Goal: Information Seeking & Learning: Learn about a topic

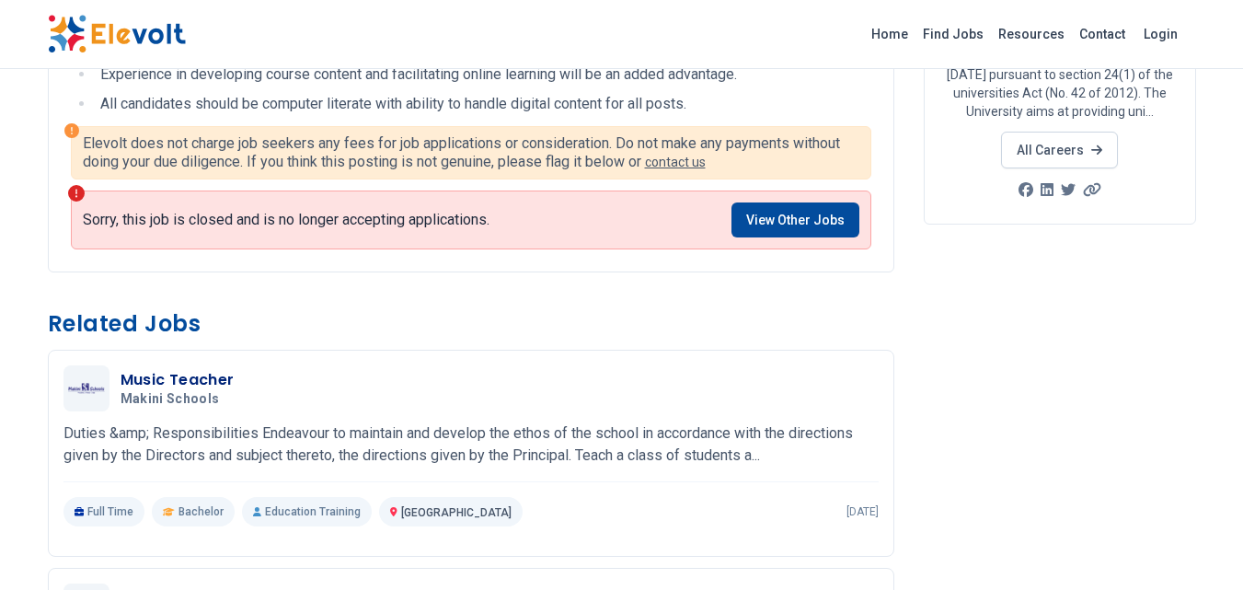
click at [807, 216] on link "View Other Jobs" at bounding box center [795, 219] width 128 height 35
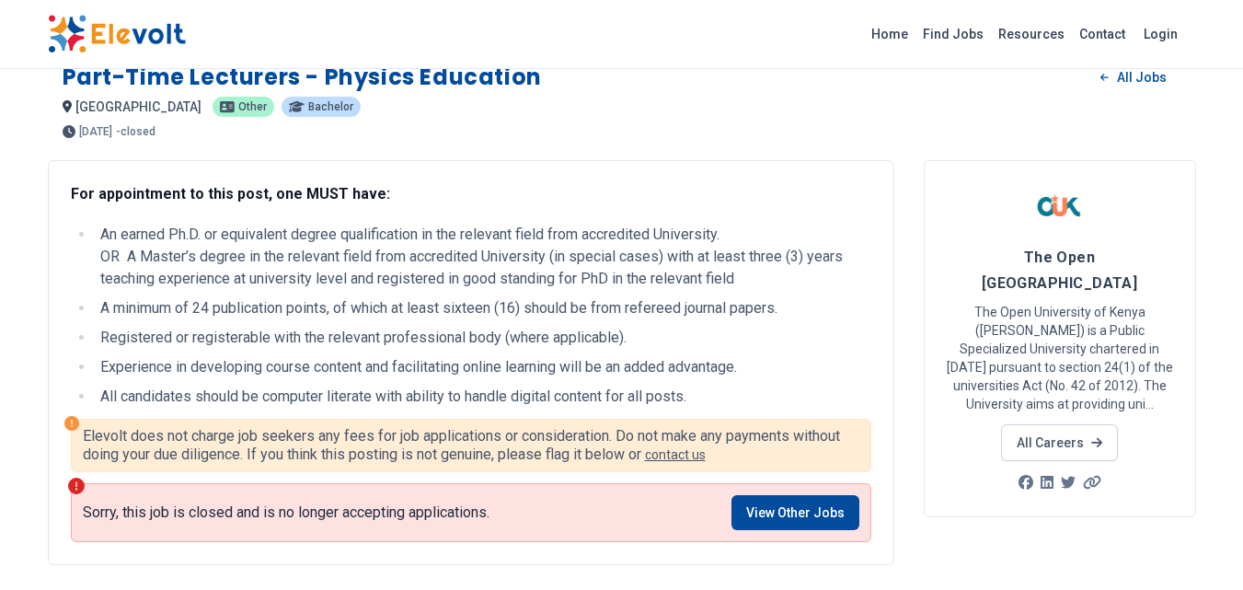
scroll to position [79, 0]
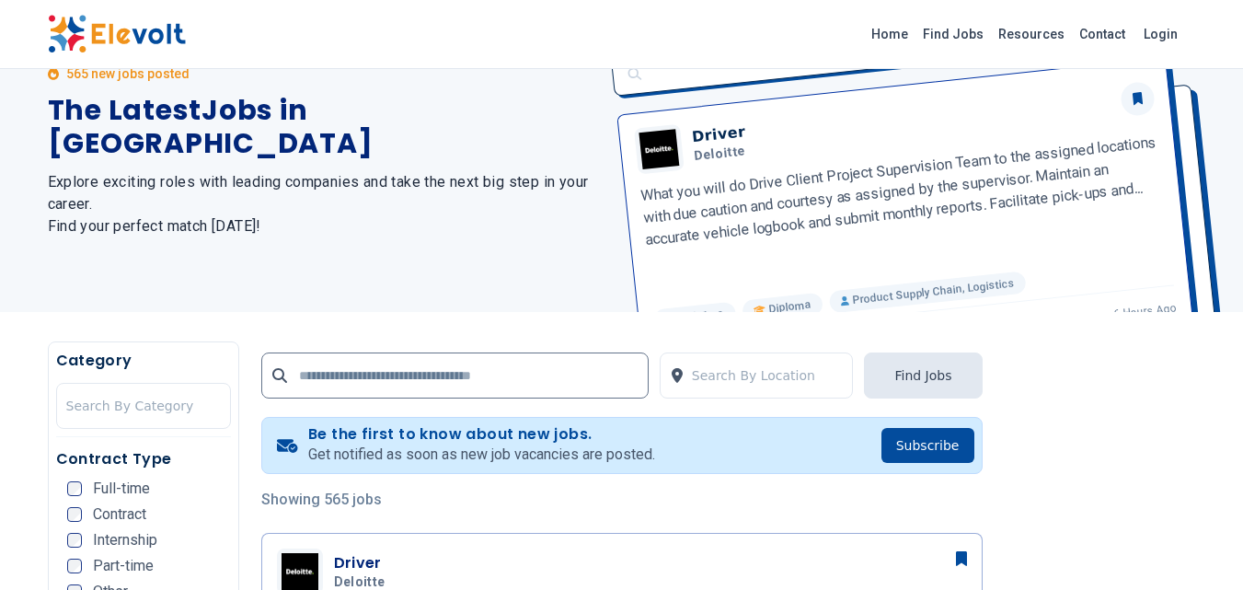
scroll to position [112, 0]
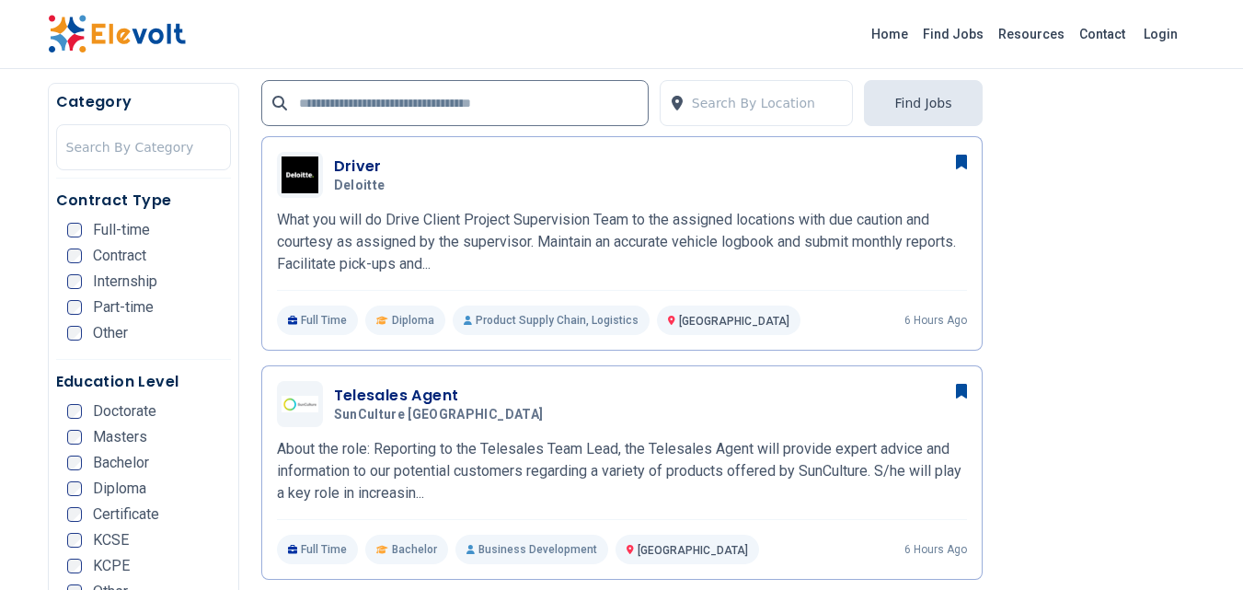
scroll to position [484, 0]
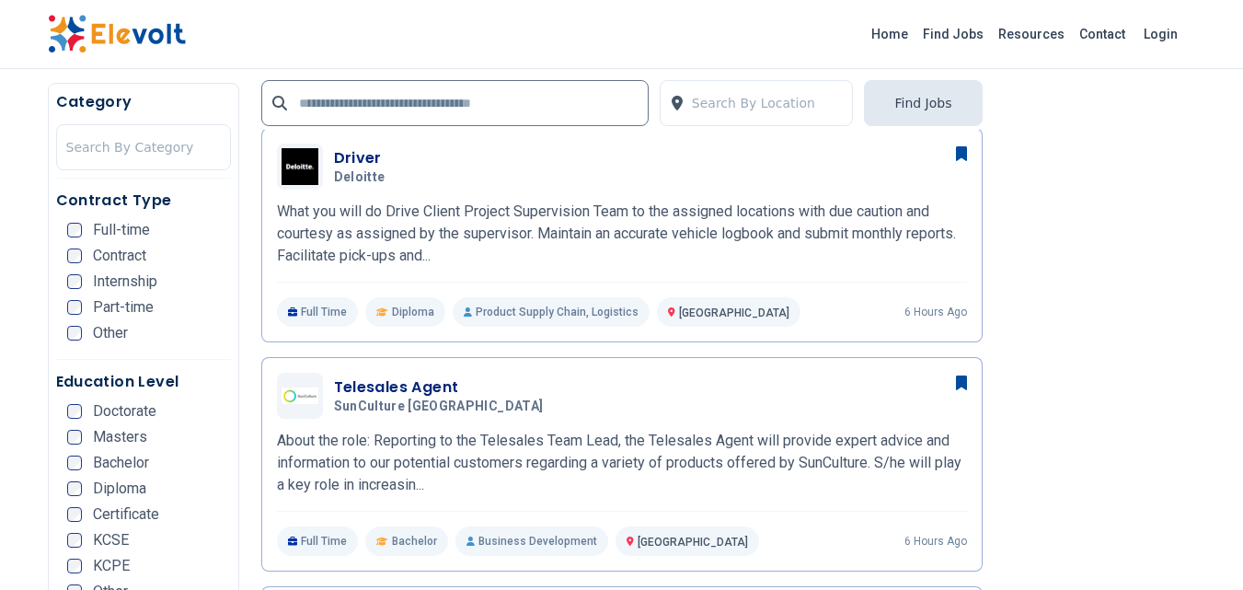
click at [625, 476] on p "About the role: Reporting to the Telesales Team Lead, the Telesales Agent will …" at bounding box center [622, 463] width 690 height 66
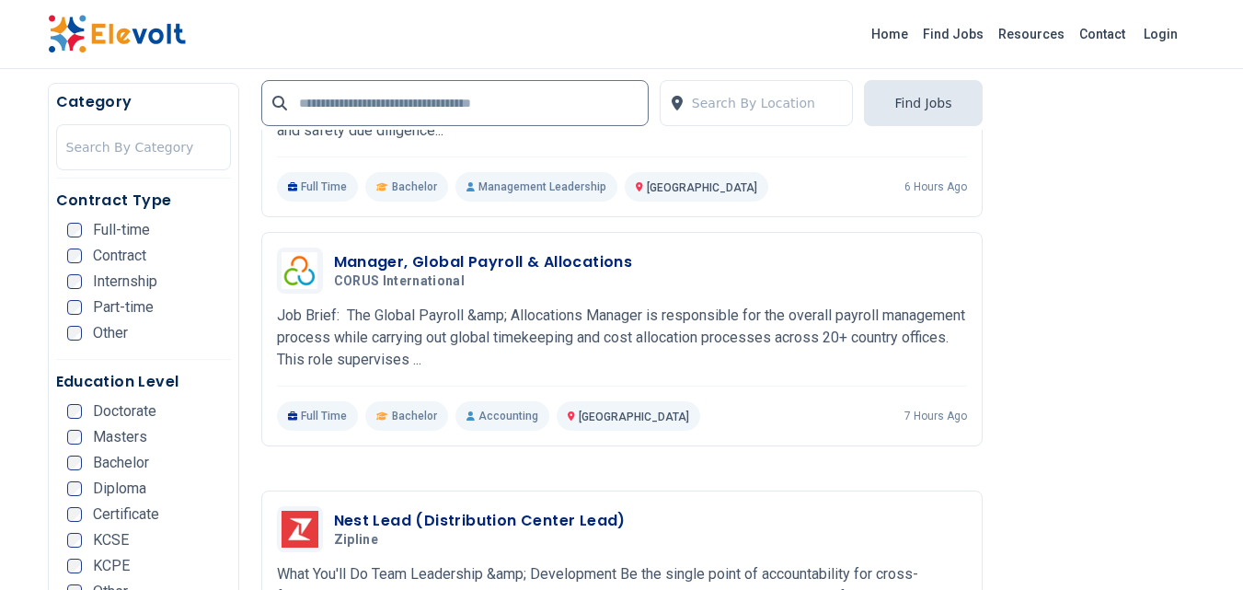
scroll to position [3185, 0]
click at [509, 95] on input "text" at bounding box center [454, 103] width 387 height 46
click at [488, 104] on input "text" at bounding box center [454, 103] width 387 height 46
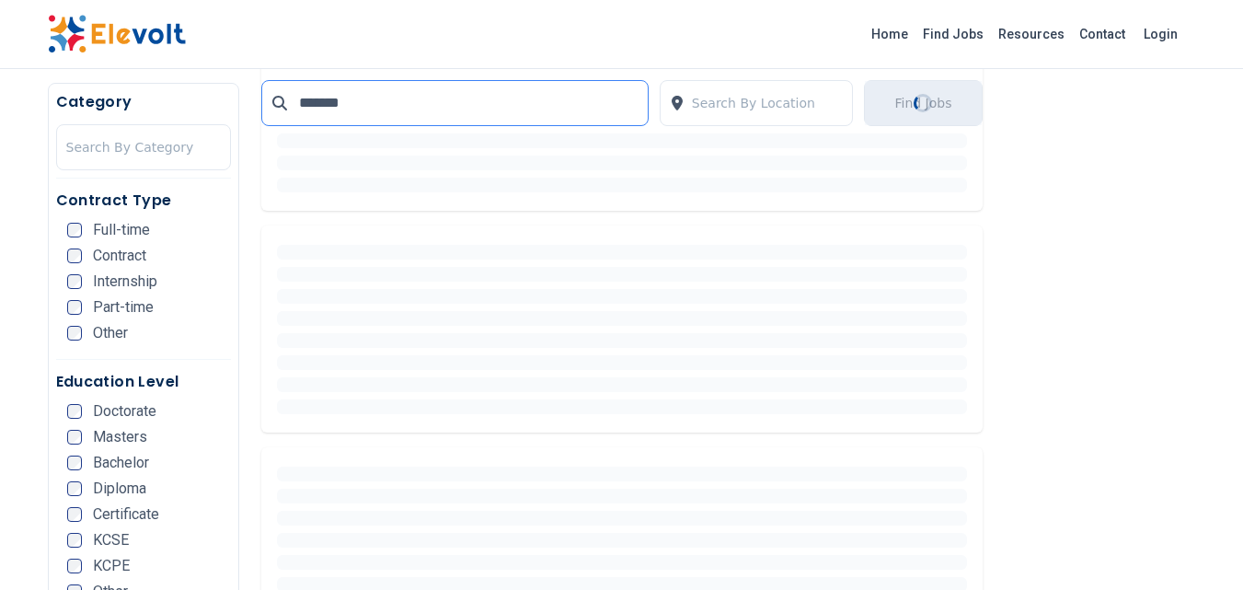
scroll to position [0, 0]
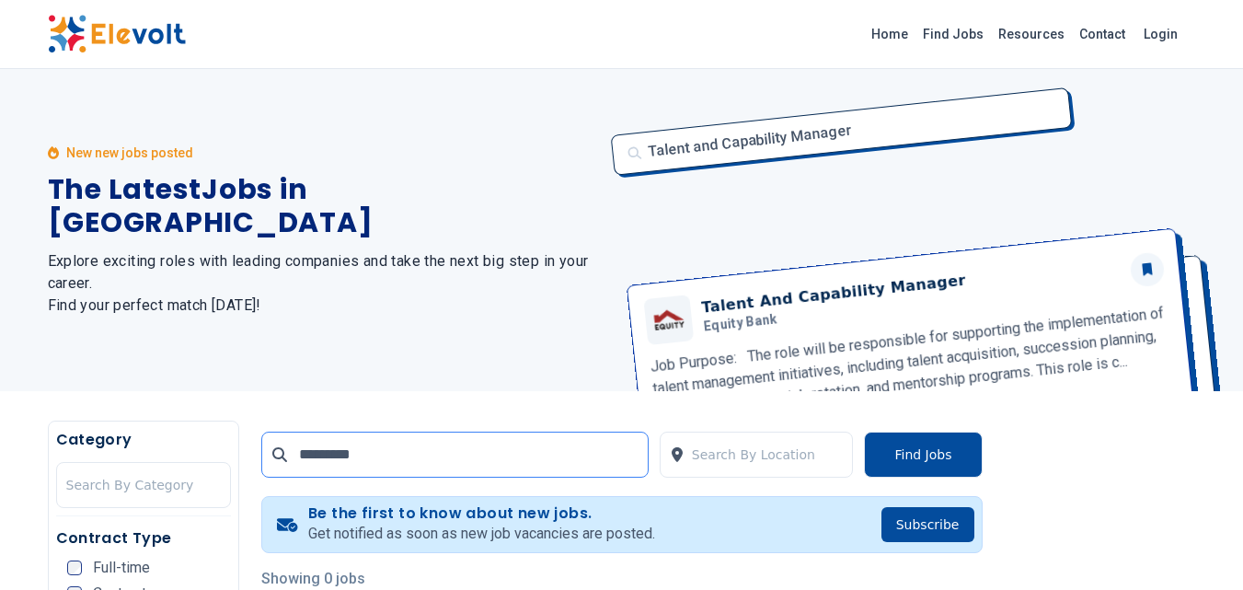
type input "*********"
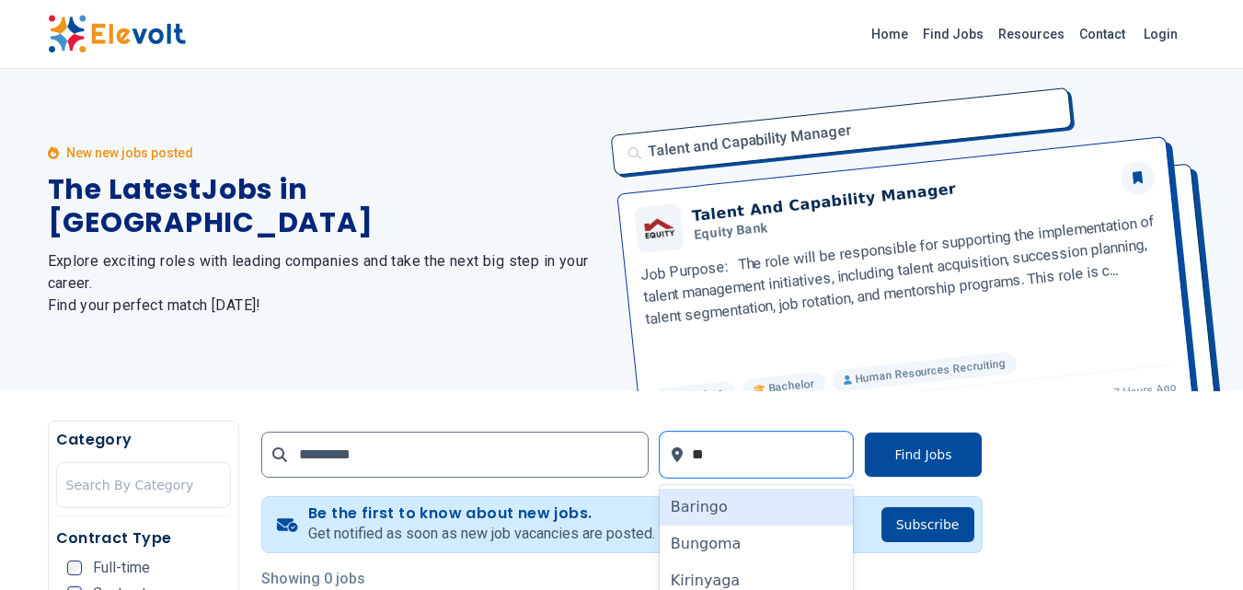
type input "*"
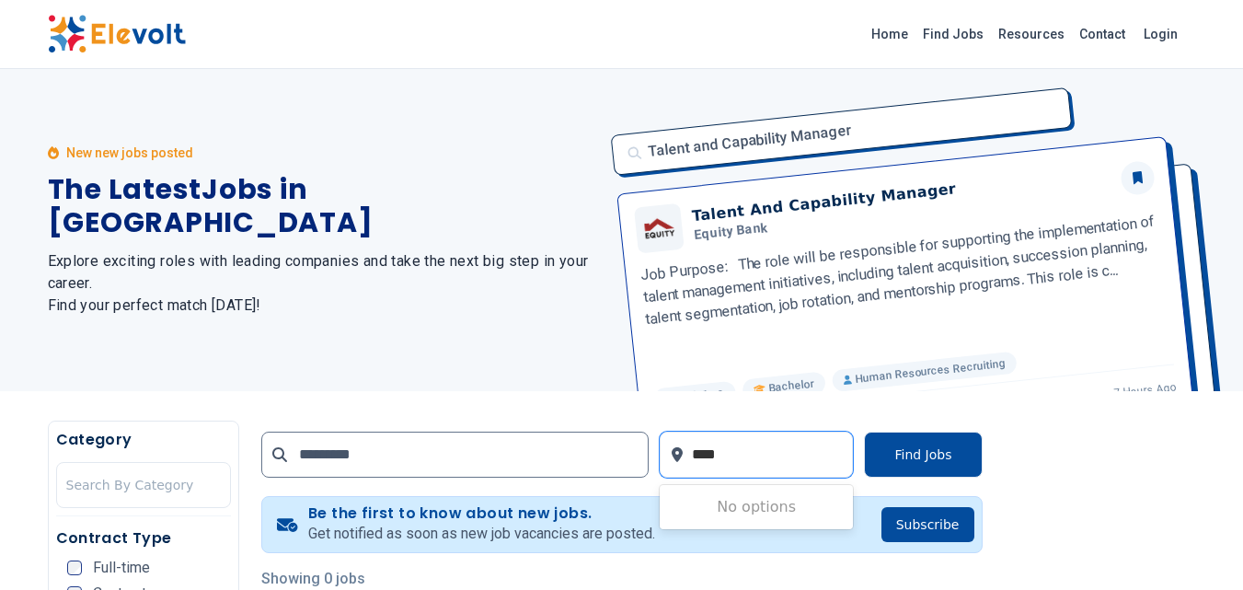
type input "*****"
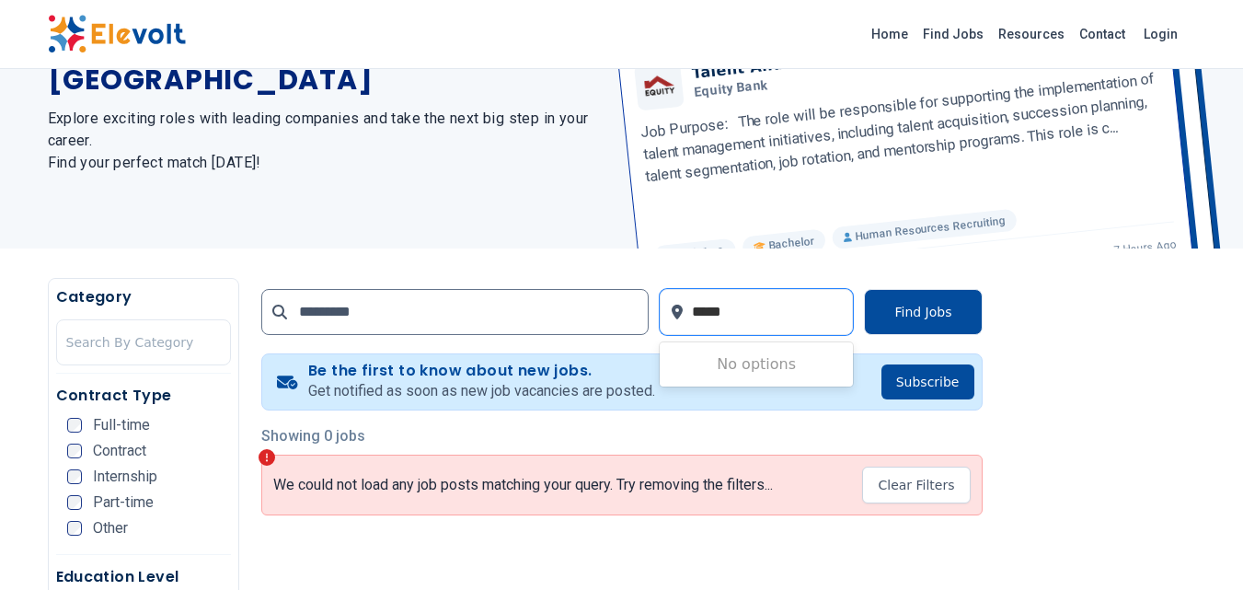
scroll to position [178, 0]
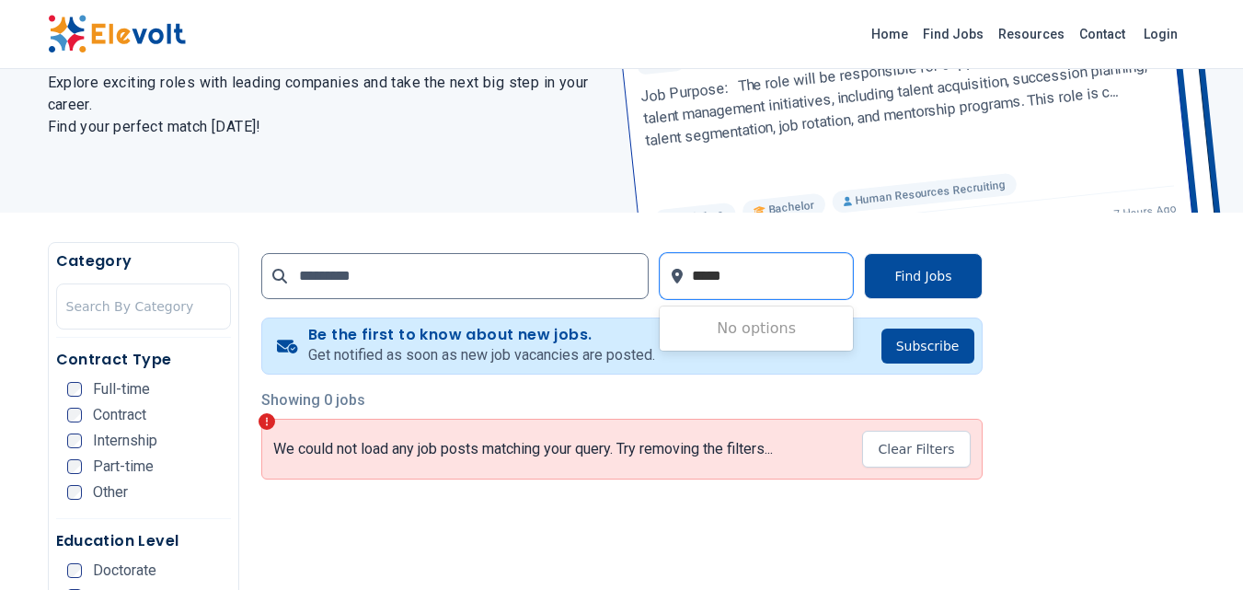
click at [937, 275] on button "Find Jobs" at bounding box center [923, 276] width 118 height 46
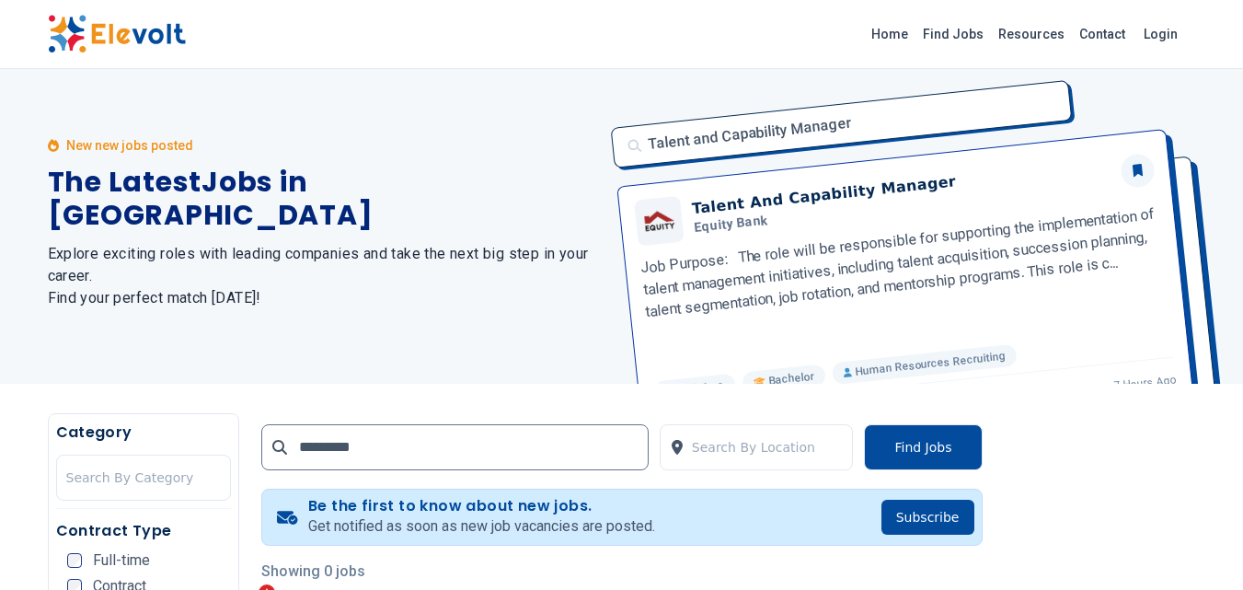
scroll to position [0, 0]
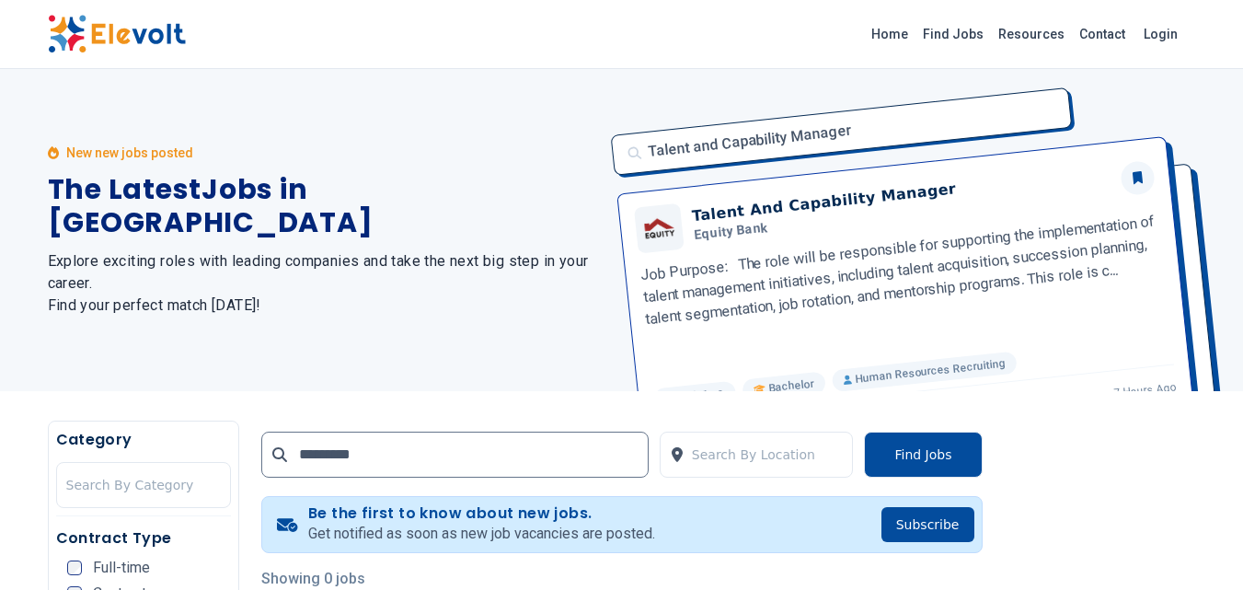
click at [712, 451] on div at bounding box center [768, 454] width 152 height 37
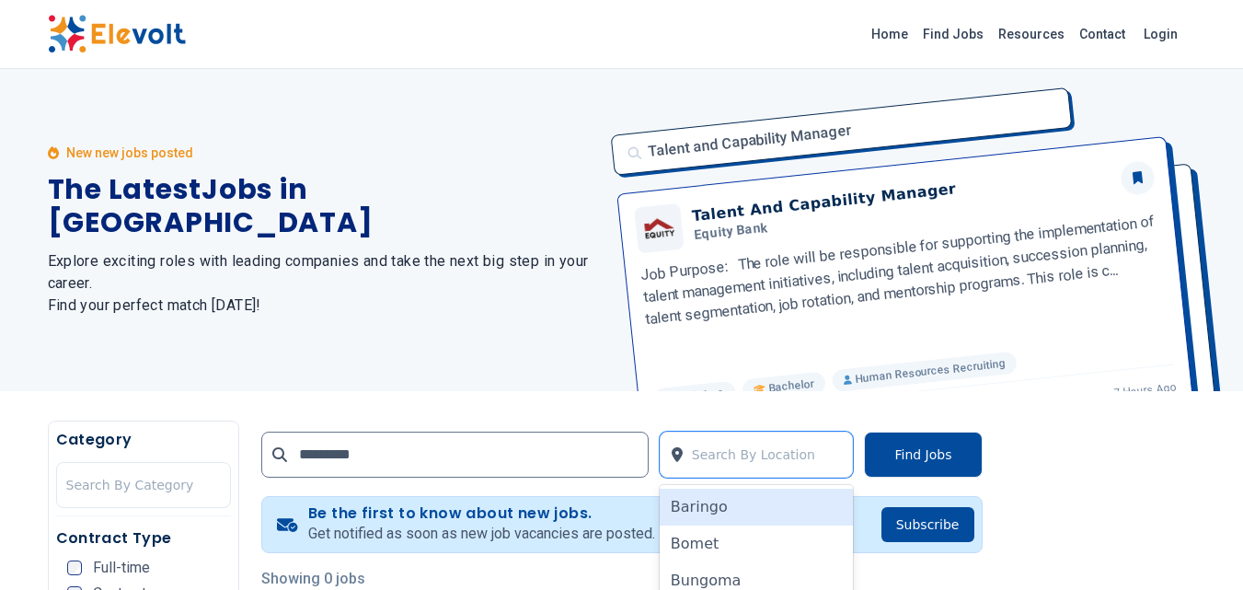
scroll to position [178, 0]
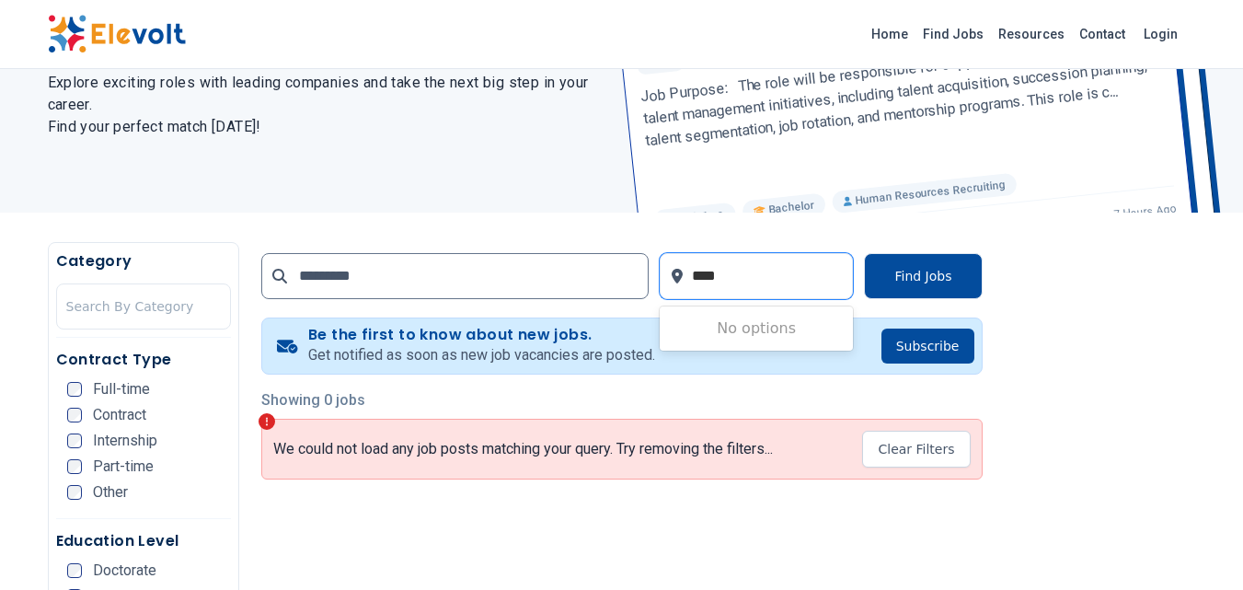
type input "*****"
click at [912, 267] on button "Find Jobs" at bounding box center [923, 276] width 118 height 46
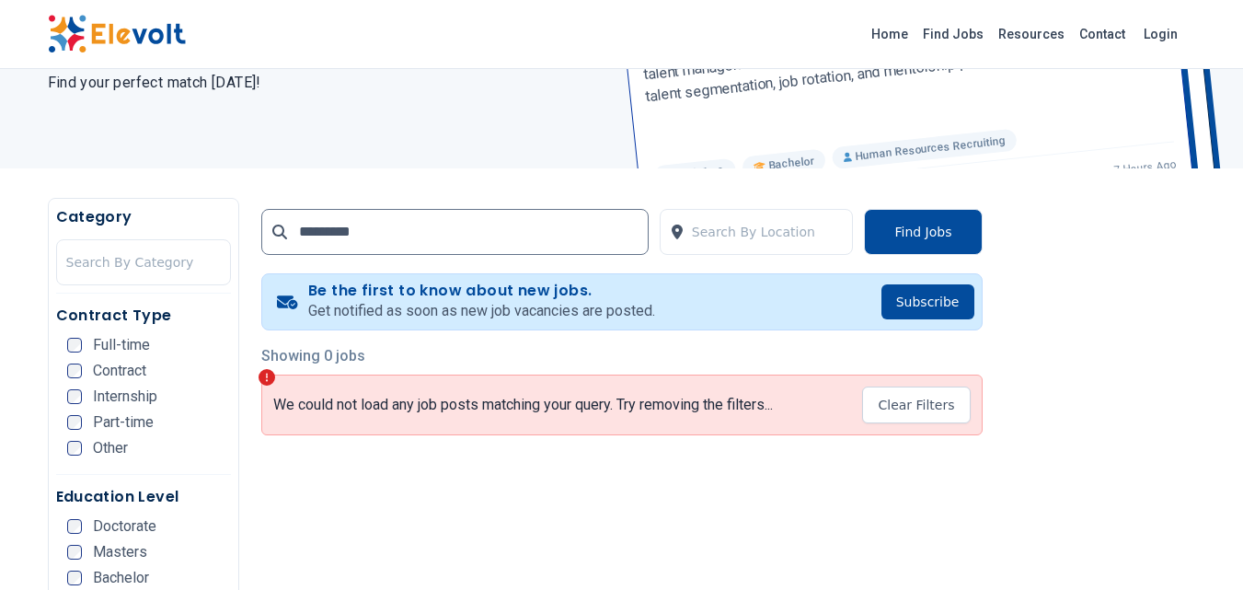
scroll to position [184, 0]
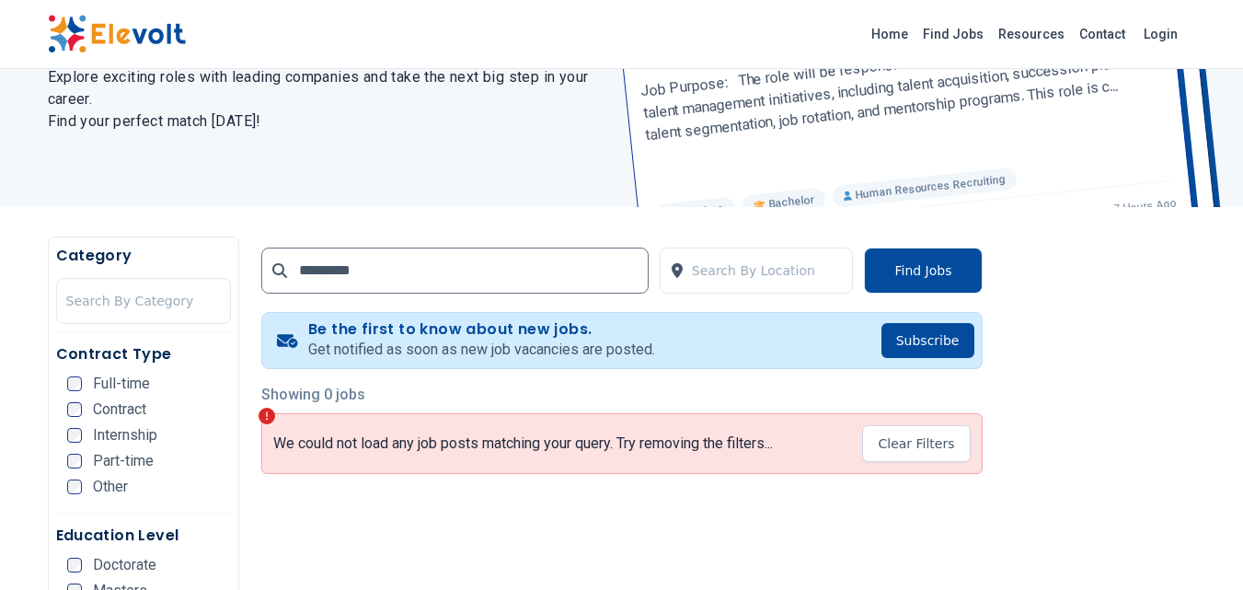
click at [129, 302] on div at bounding box center [143, 300] width 155 height 37
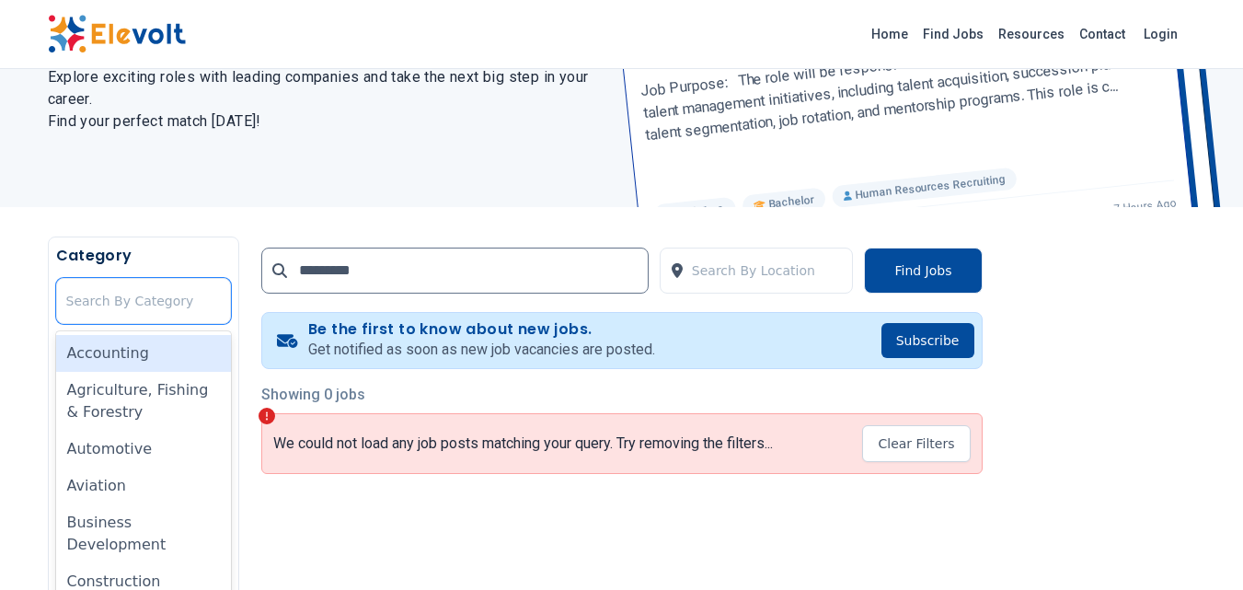
scroll to position [209, 0]
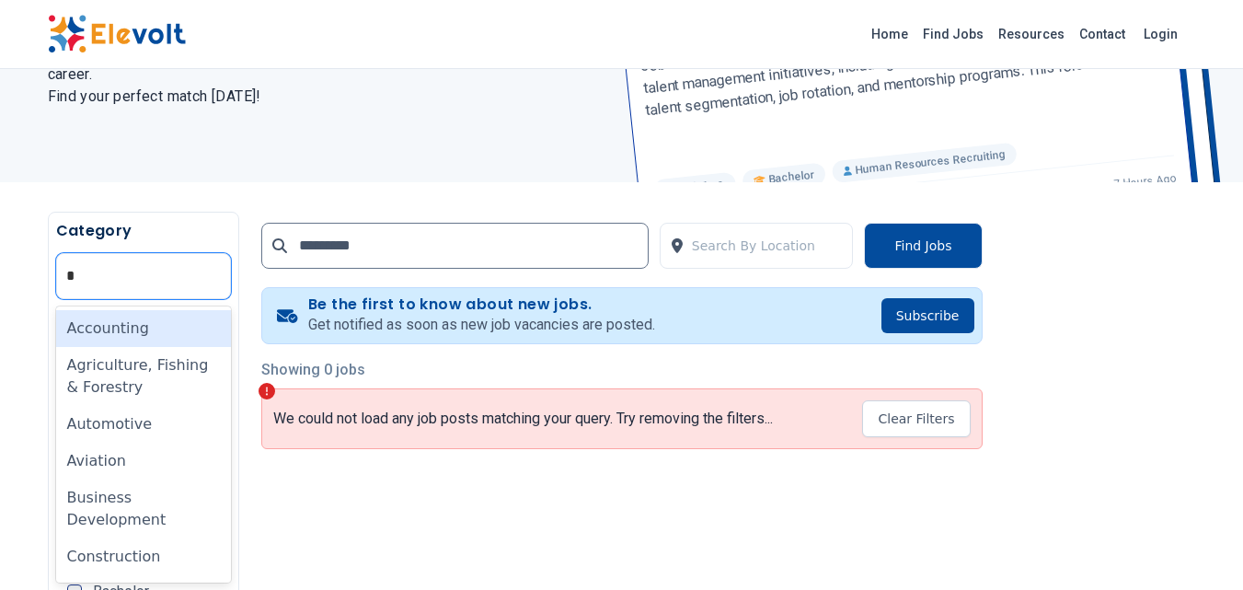
type input "**"
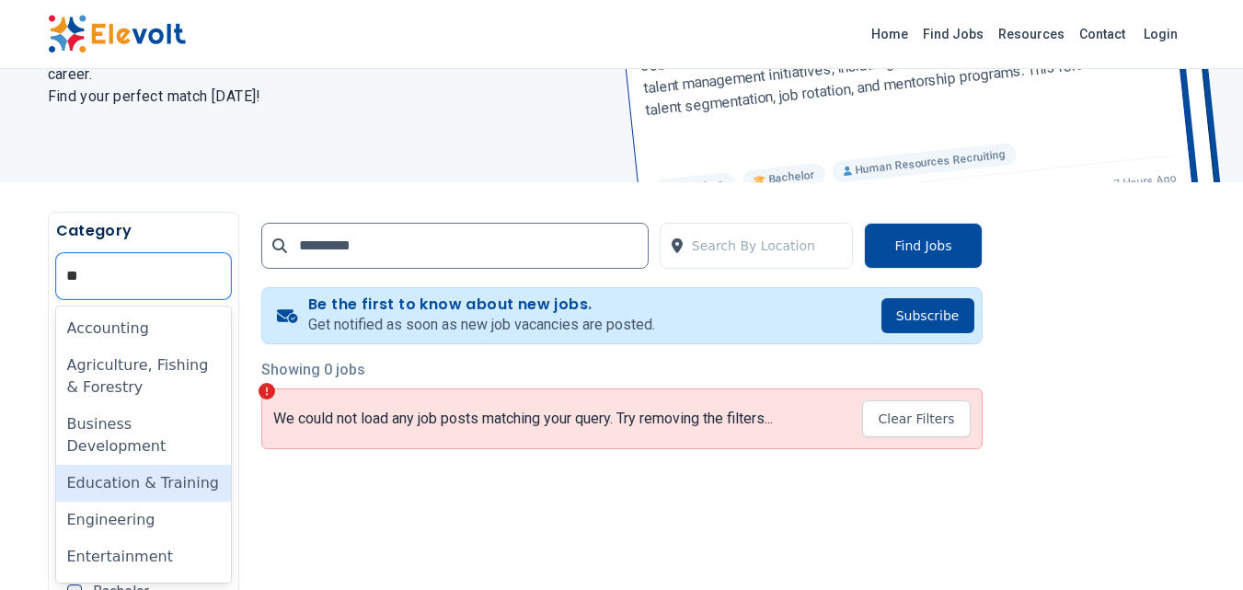
click at [144, 486] on div "Education & Training" at bounding box center [143, 483] width 175 height 37
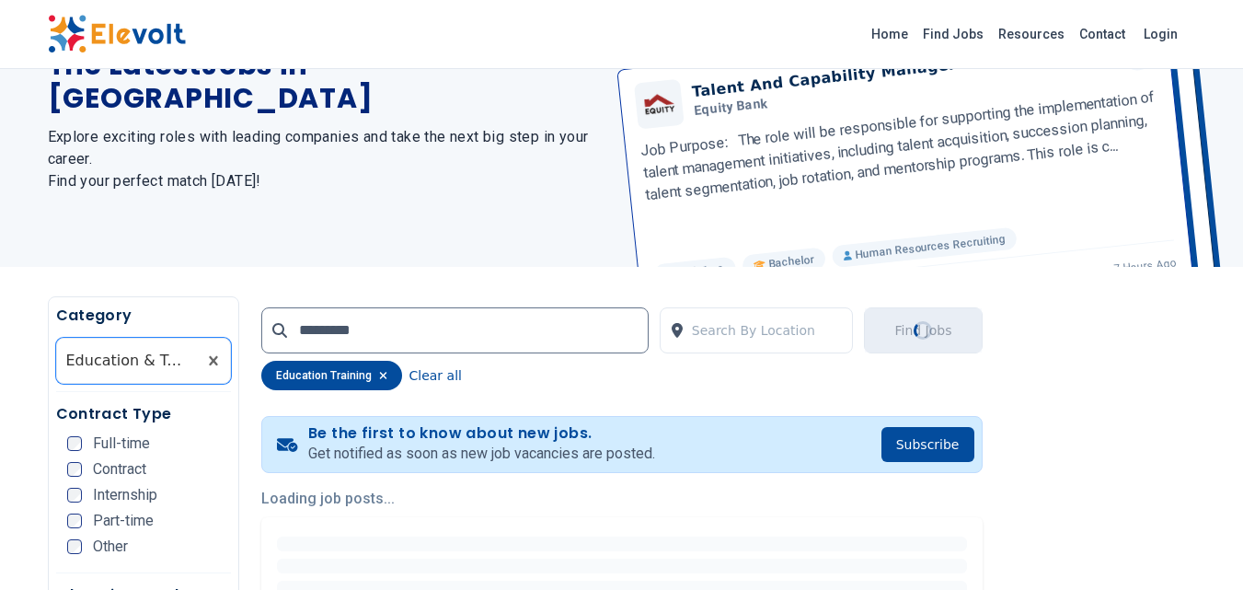
scroll to position [276, 0]
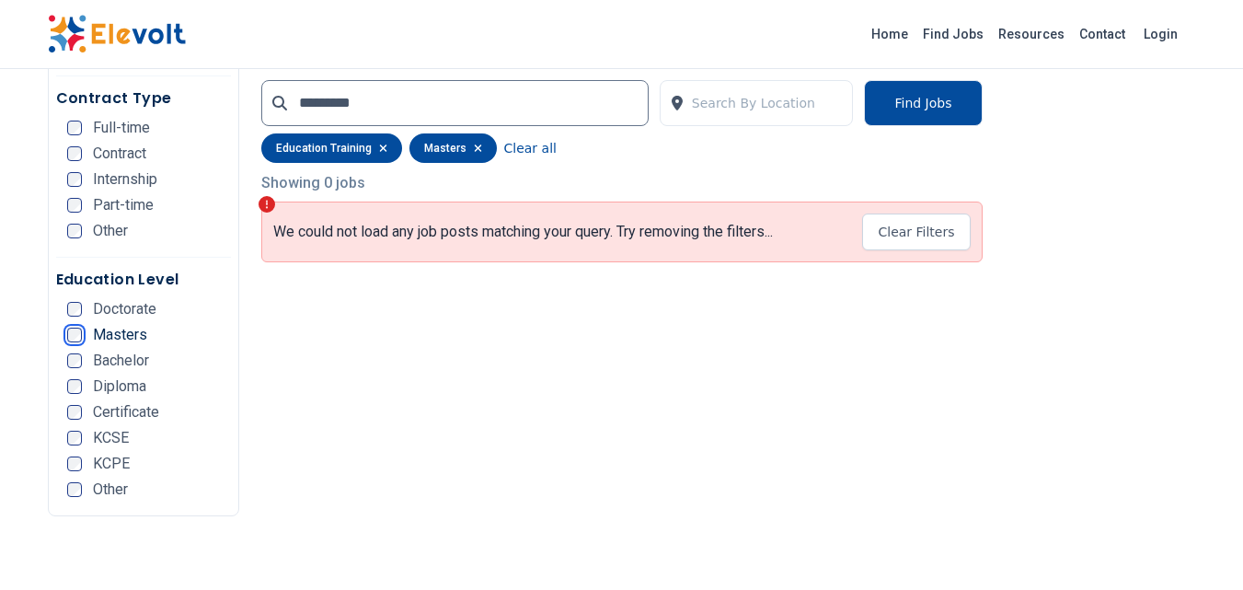
scroll to position [262, 0]
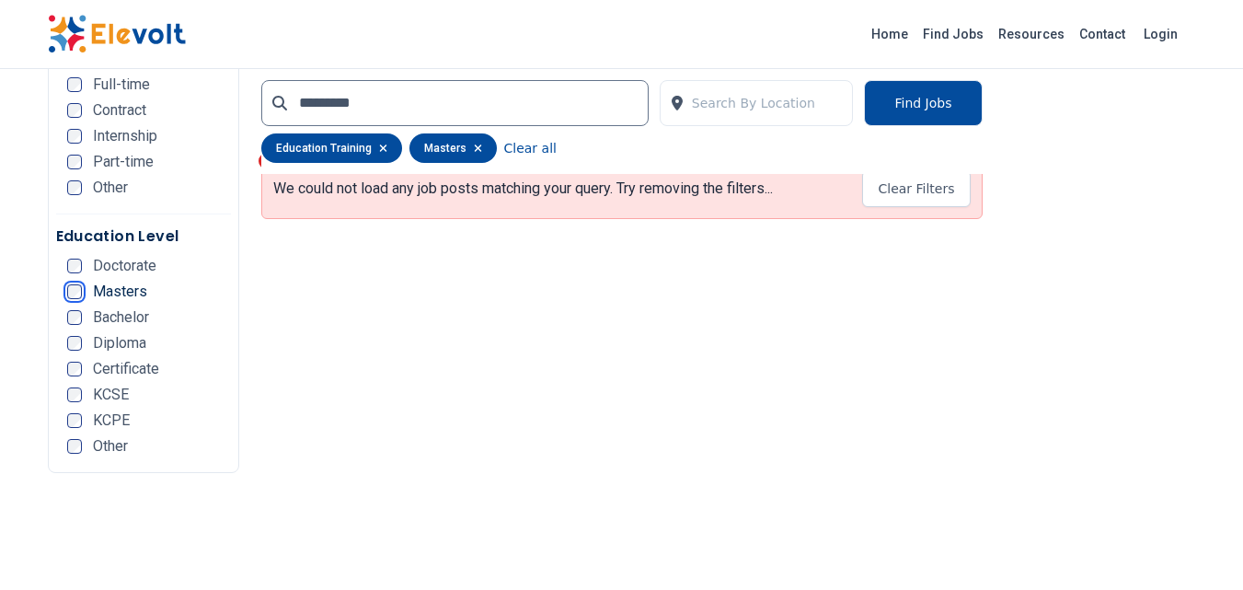
scroll to position [460, 0]
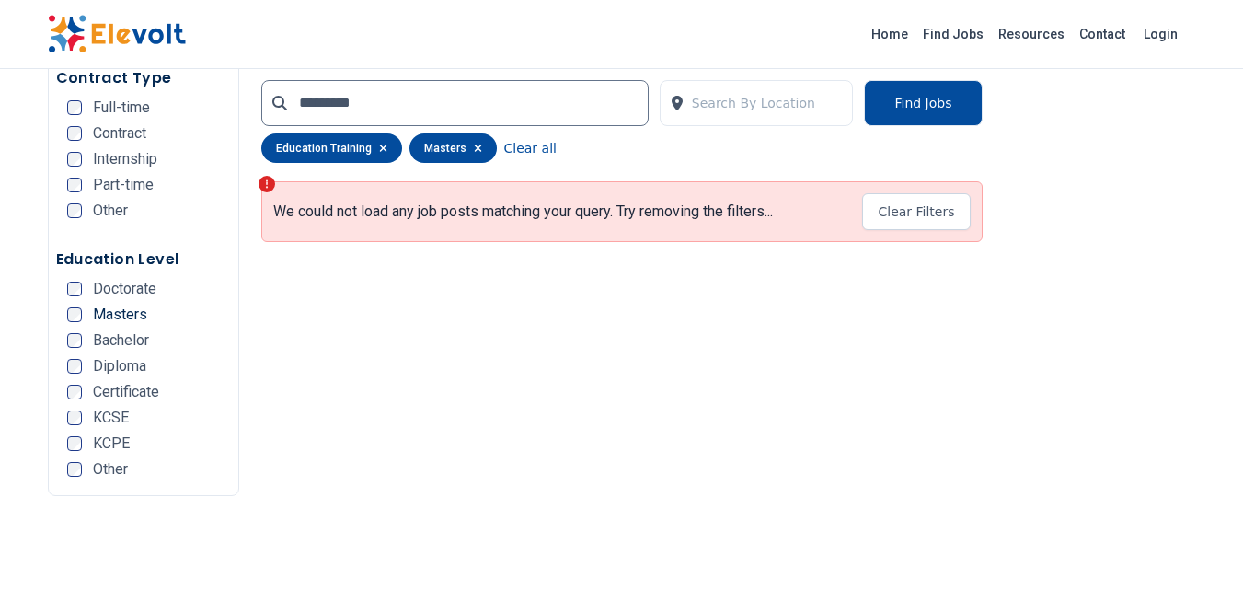
click at [933, 217] on button "Clear Filters" at bounding box center [916, 211] width 108 height 37
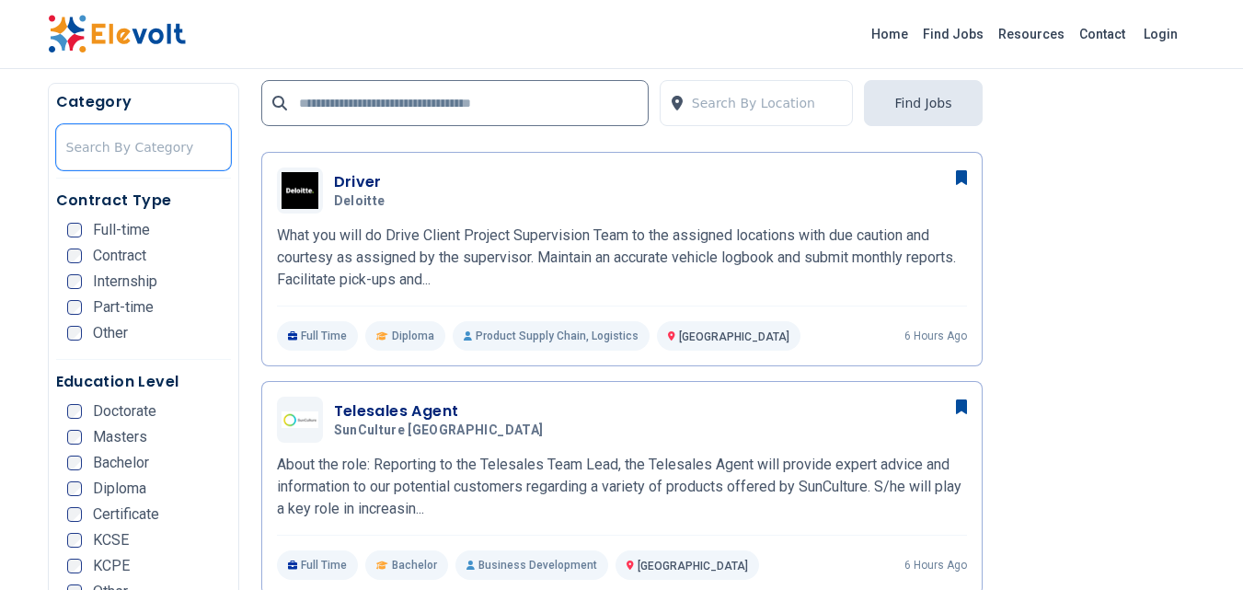
scroll to position [92, 0]
